Goal: Navigation & Orientation: Find specific page/section

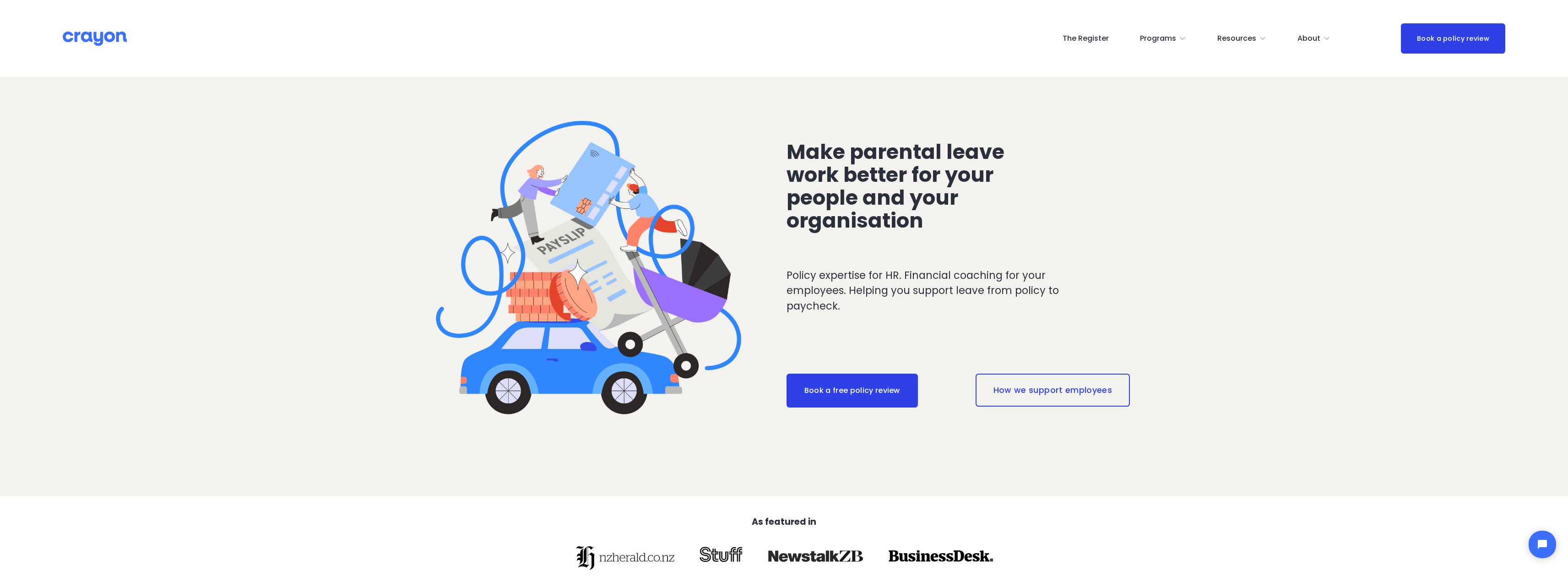
click at [1101, 42] on link "The Register" at bounding box center [1086, 38] width 46 height 14
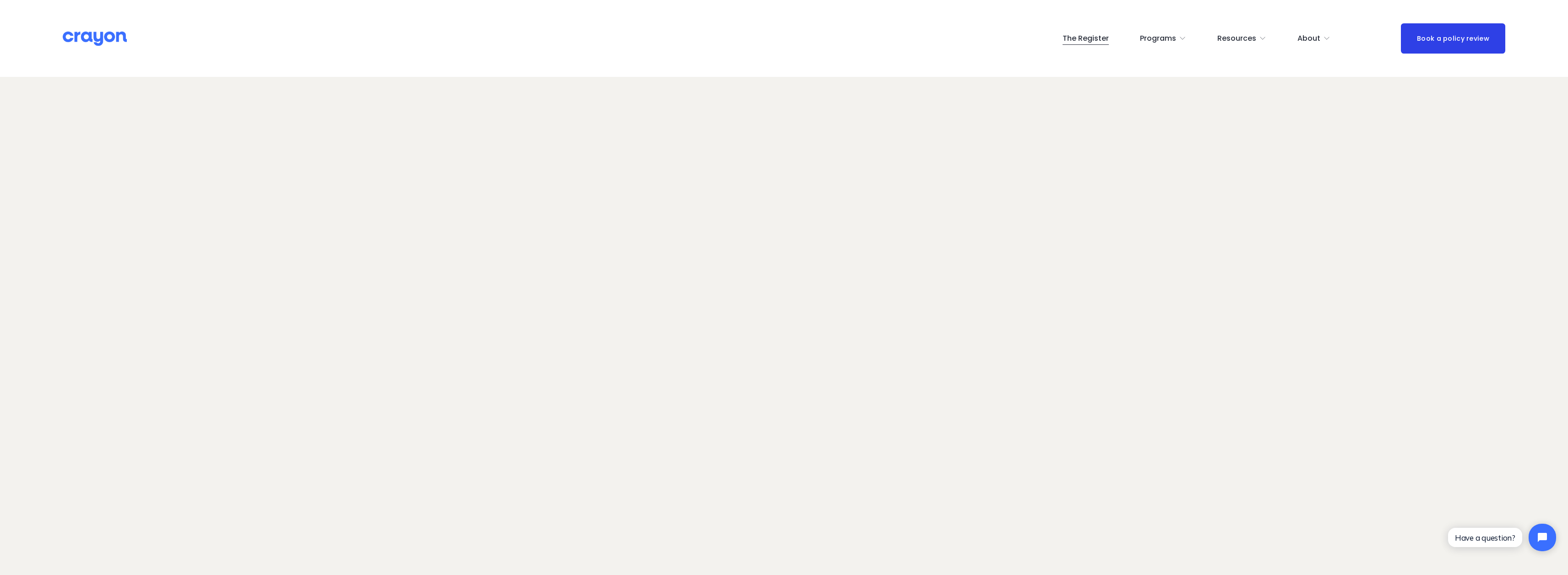
click at [1090, 37] on link "The Register" at bounding box center [1086, 38] width 46 height 14
